Goal: Task Accomplishment & Management: Manage account settings

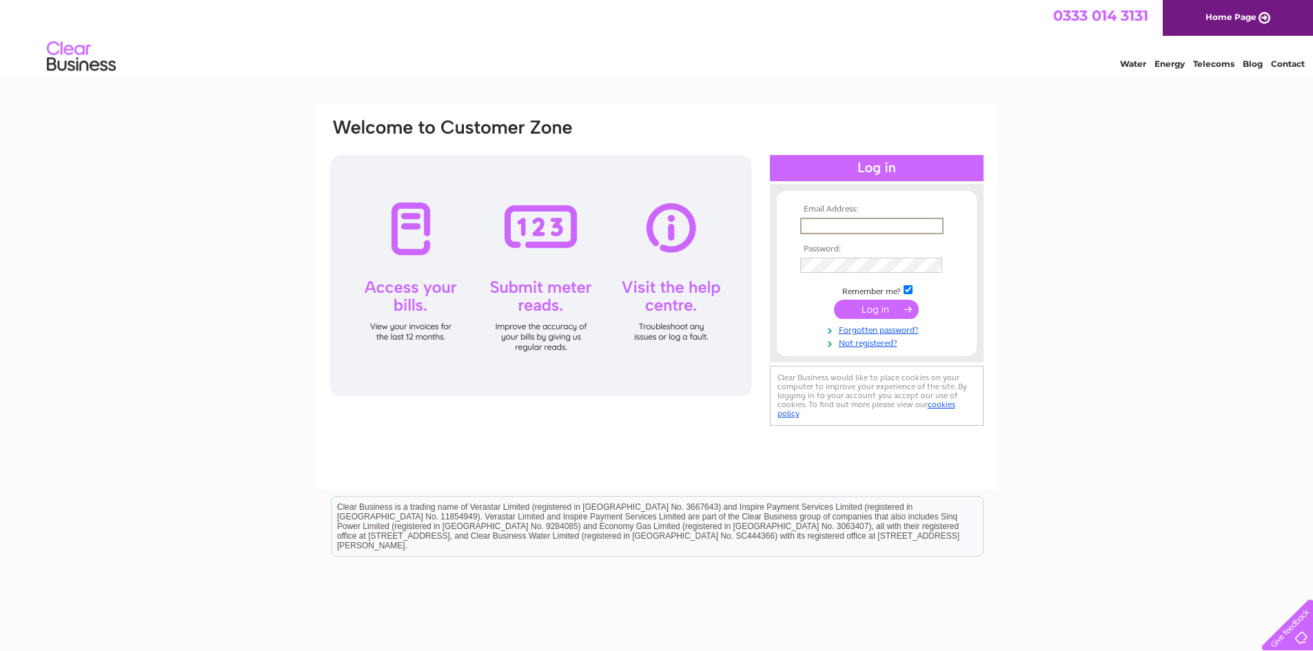
click at [880, 221] on input "text" at bounding box center [871, 226] width 143 height 17
type input "derekwilliams1235@btinternet.com"
click at [834, 300] on input "submit" at bounding box center [876, 309] width 85 height 19
click at [856, 311] on input "submit" at bounding box center [876, 309] width 85 height 19
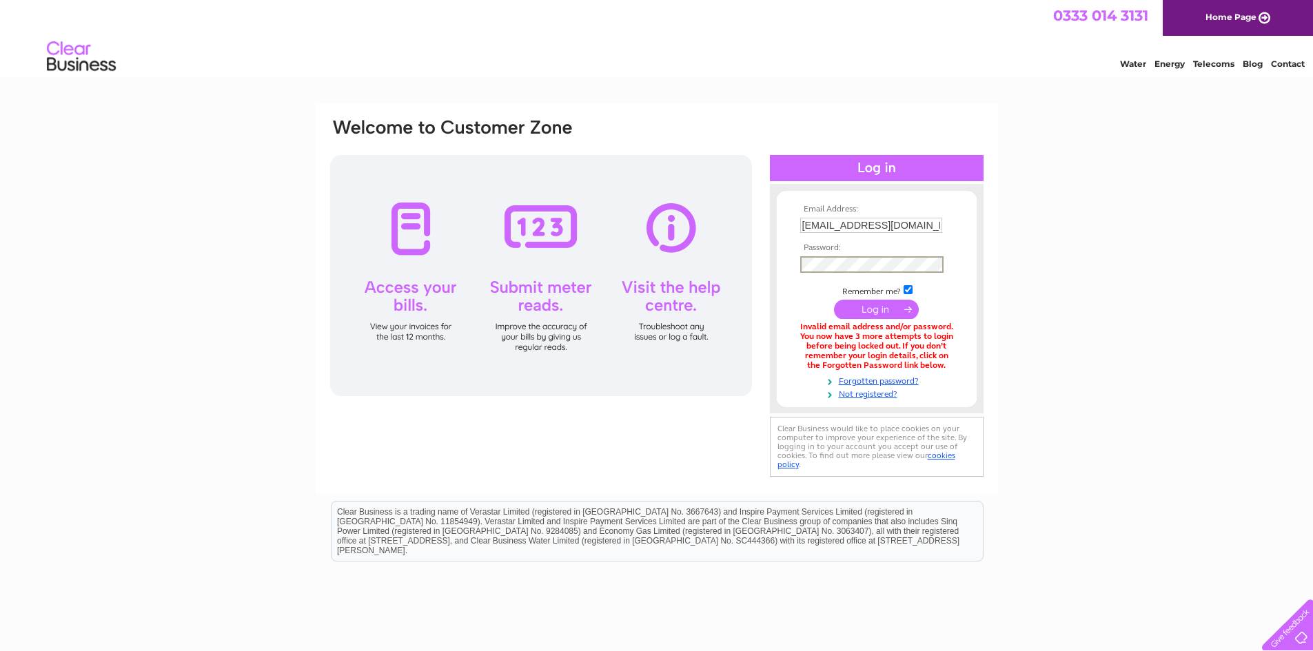
click at [834, 300] on input "submit" at bounding box center [876, 309] width 85 height 19
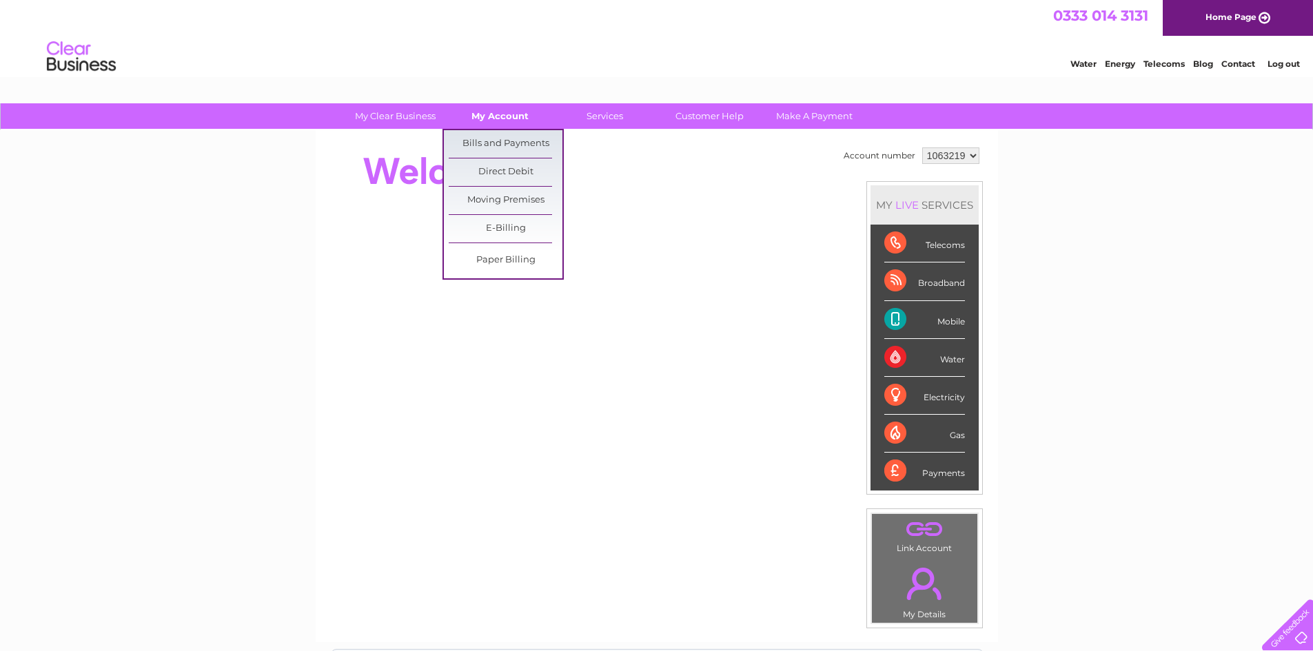
click at [517, 117] on link "My Account" at bounding box center [500, 116] width 114 height 26
click at [512, 143] on link "Bills and Payments" at bounding box center [506, 144] width 114 height 28
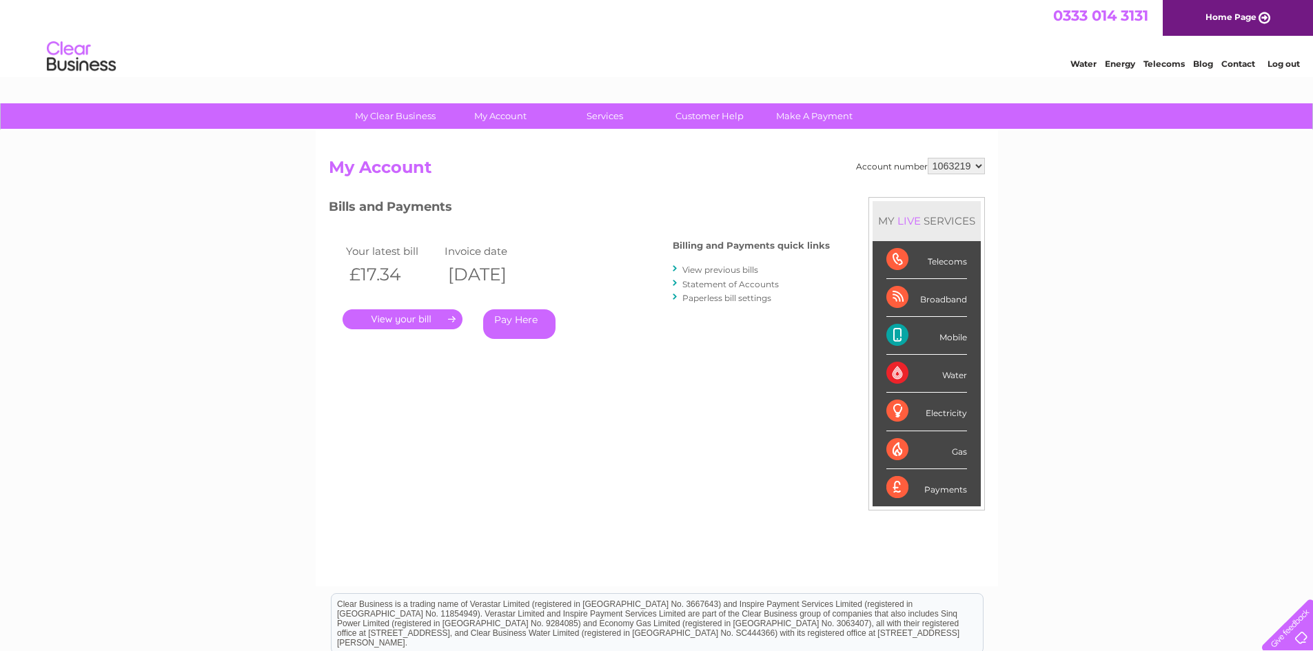
click at [411, 316] on link "." at bounding box center [403, 319] width 120 height 20
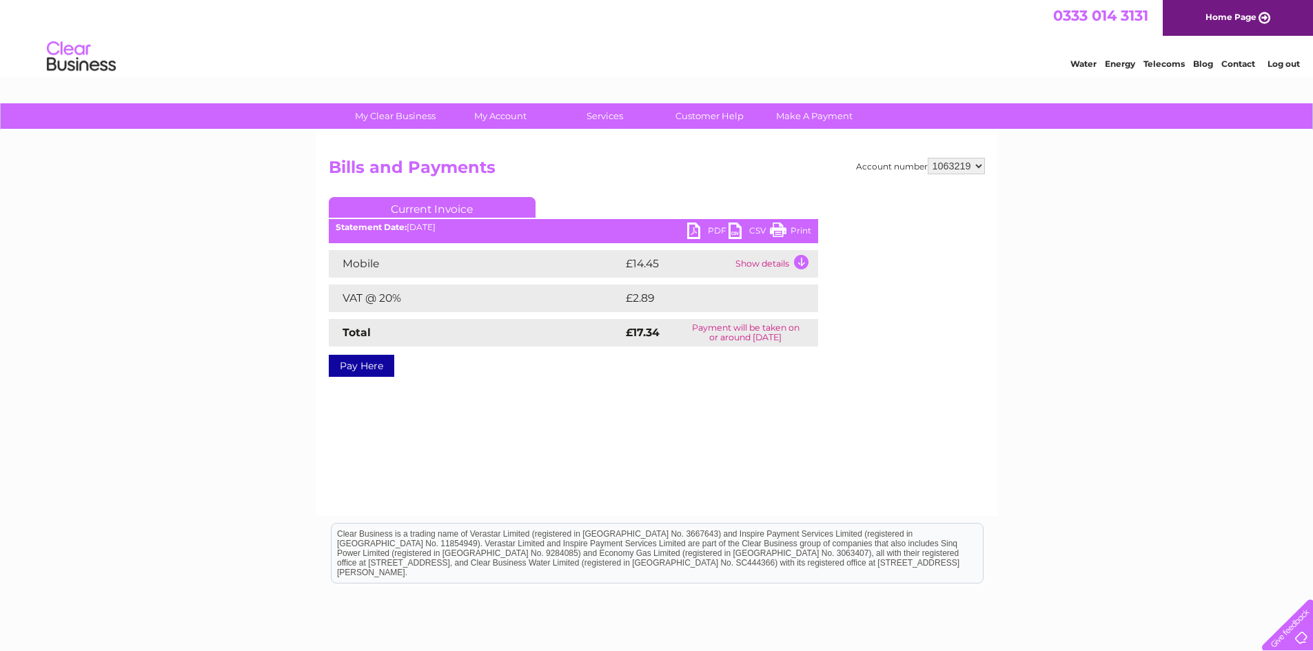
click at [797, 263] on td "Show details" at bounding box center [775, 264] width 86 height 28
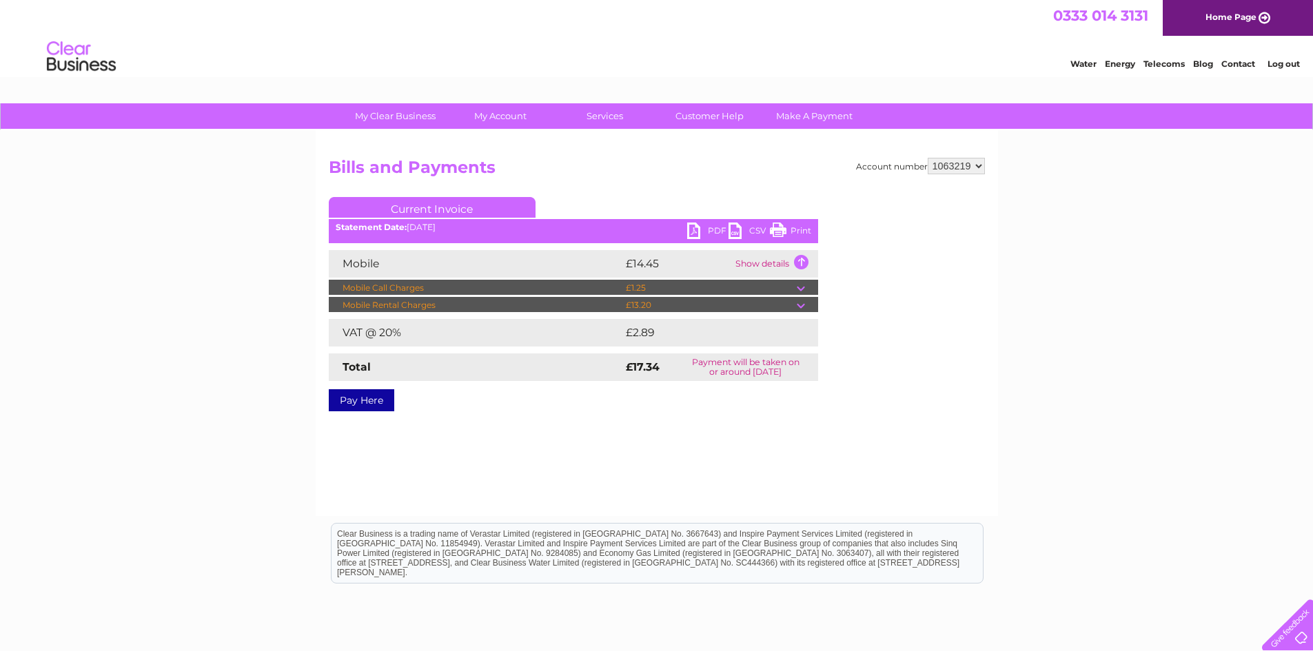
click at [803, 230] on link "Print" at bounding box center [790, 233] width 41 height 20
drag, startPoint x: 797, startPoint y: 227, endPoint x: 1006, endPoint y: 46, distance: 276.6
click at [797, 227] on link "Print" at bounding box center [790, 233] width 41 height 20
click at [802, 289] on td at bounding box center [807, 288] width 21 height 17
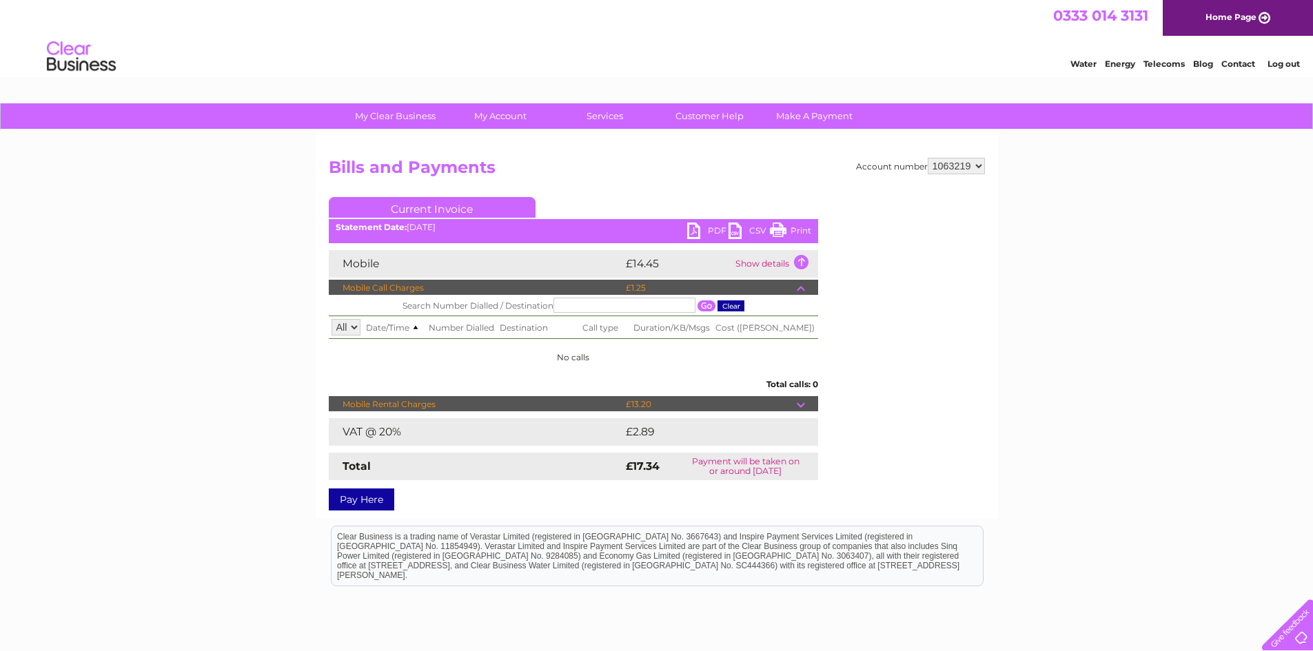
click at [802, 289] on td at bounding box center [807, 288] width 21 height 17
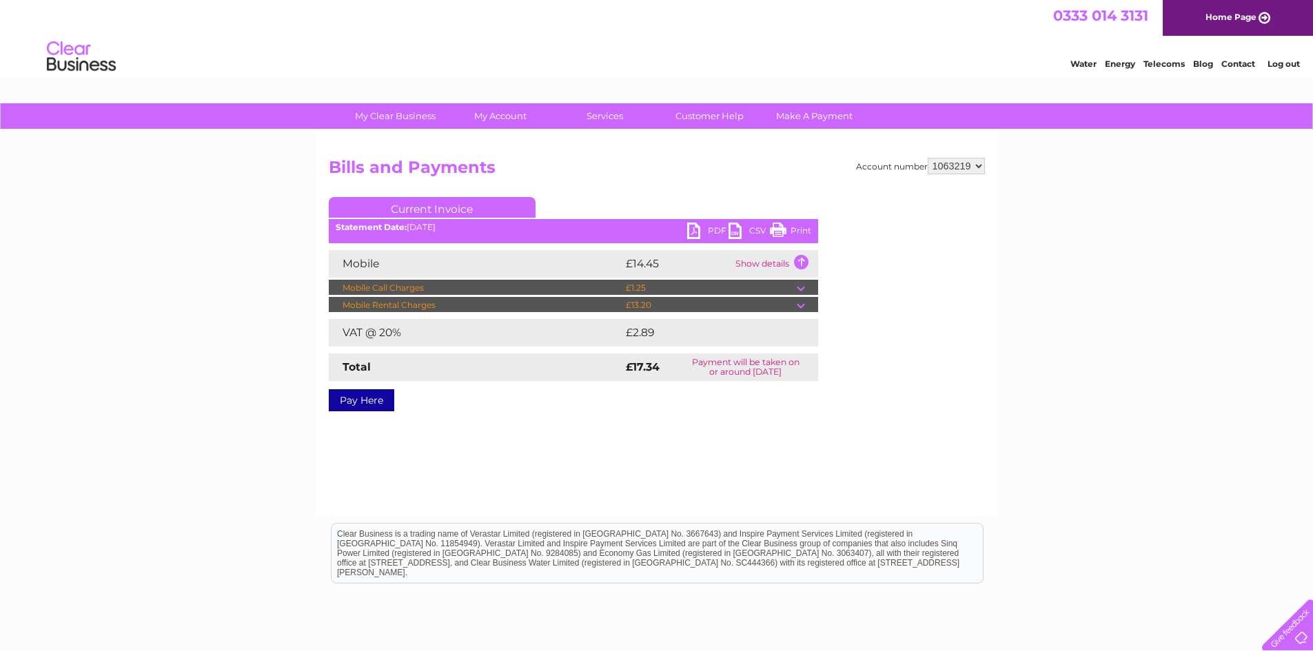
click at [800, 308] on td at bounding box center [807, 305] width 21 height 17
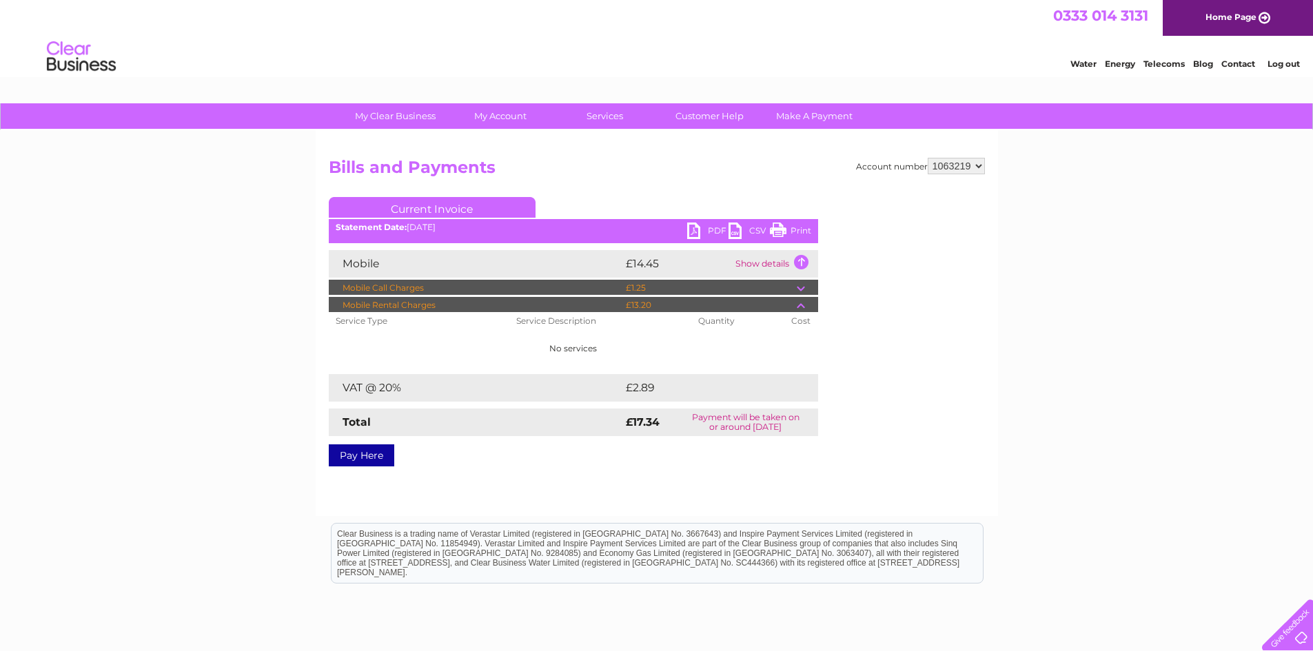
click at [800, 308] on td at bounding box center [807, 305] width 21 height 17
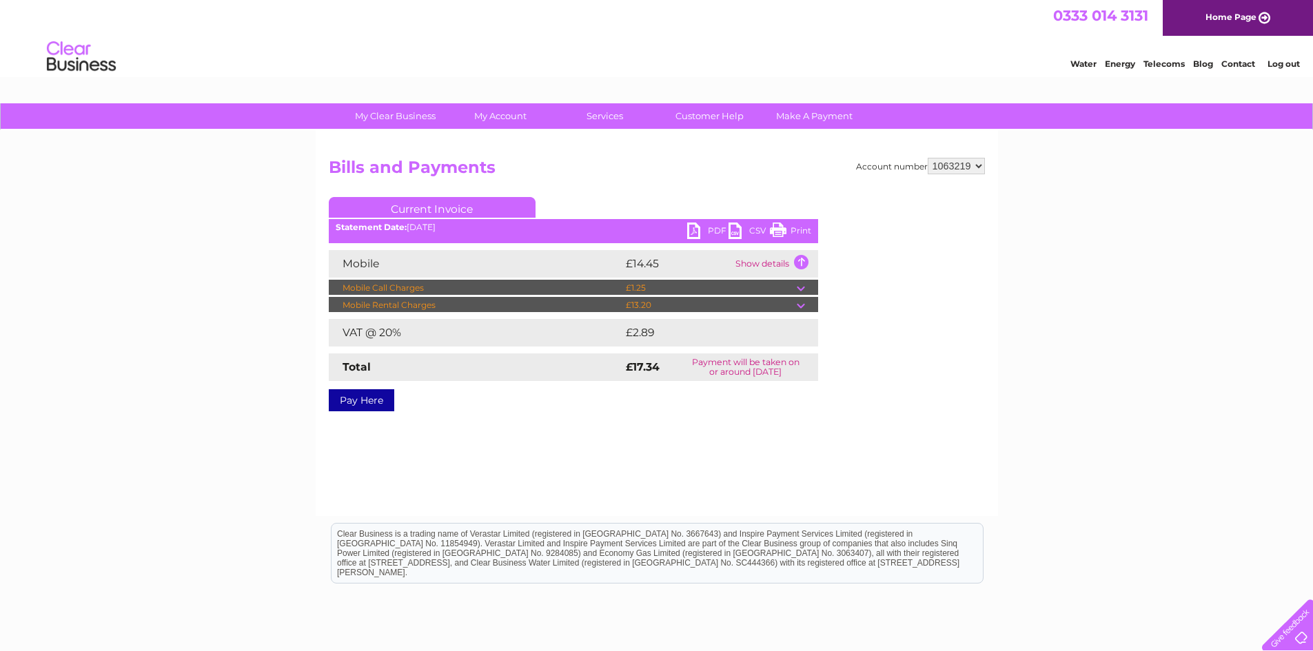
click at [418, 207] on link "Current Invoice" at bounding box center [432, 207] width 207 height 21
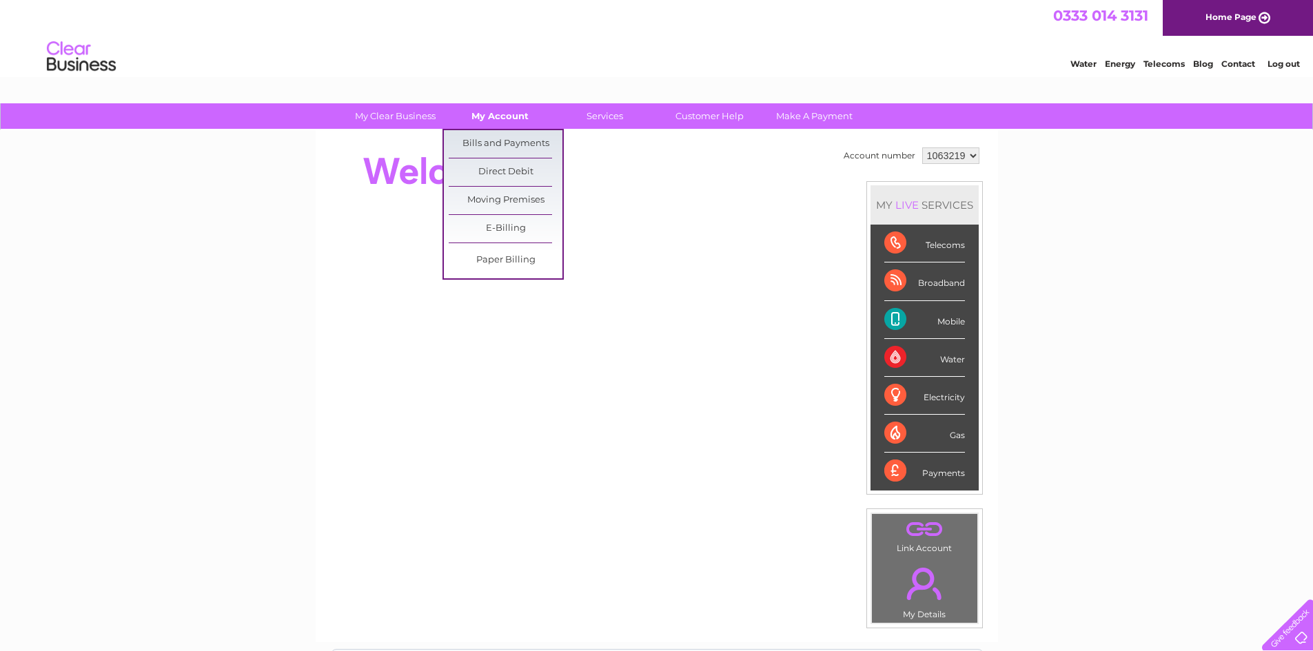
click at [509, 117] on link "My Account" at bounding box center [500, 116] width 114 height 26
click at [505, 147] on link "Bills and Payments" at bounding box center [506, 144] width 114 height 28
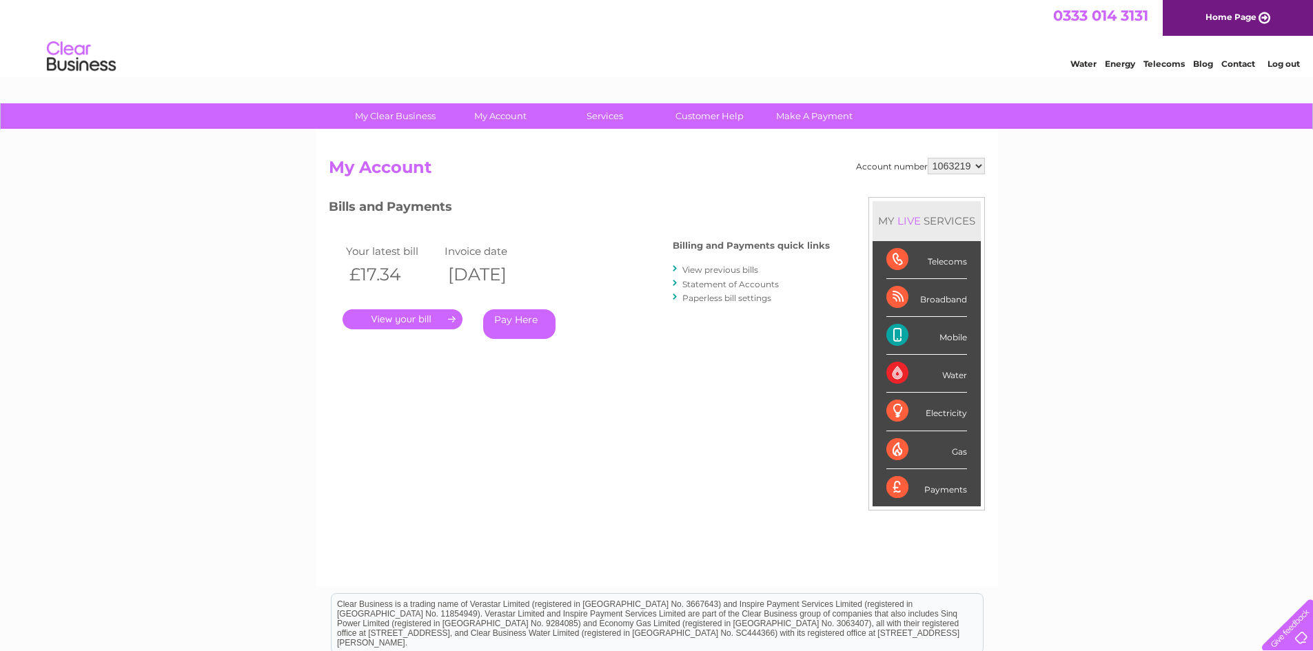
click at [808, 316] on div "Billing and Payments quick links View previous bills Statement of Accounts Pape…" at bounding box center [751, 273] width 157 height 90
click at [1289, 63] on link "Log out" at bounding box center [1283, 64] width 32 height 10
